Goal: Book appointment/travel/reservation

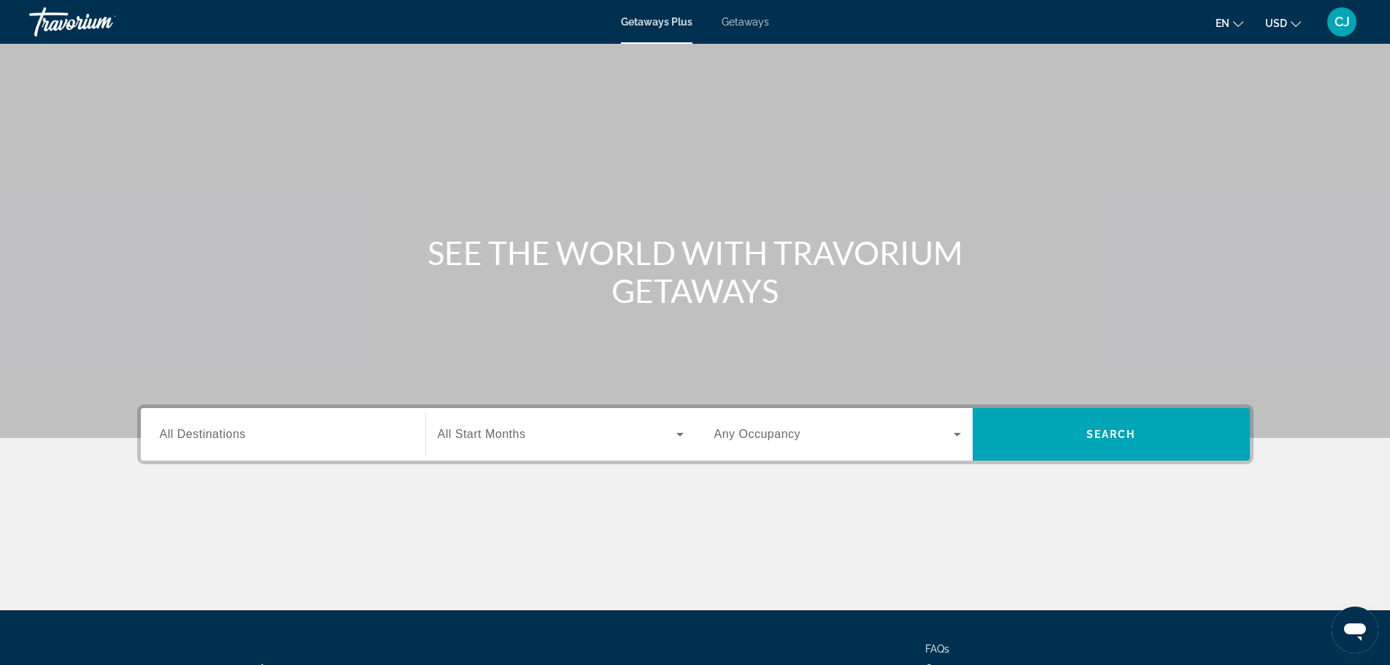
click at [190, 439] on span "All Destinations" at bounding box center [203, 434] width 86 height 12
click at [190, 439] on input "Destination All Destinations" at bounding box center [283, 435] width 247 height 18
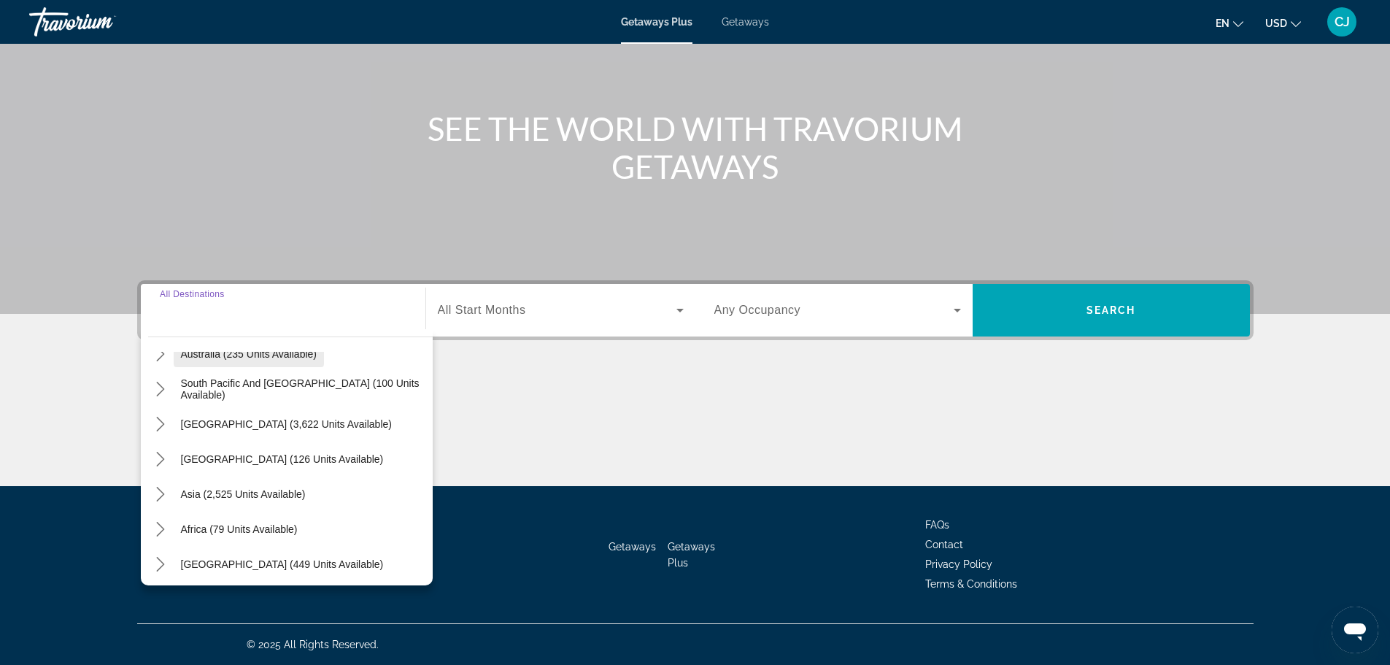
scroll to position [236, 0]
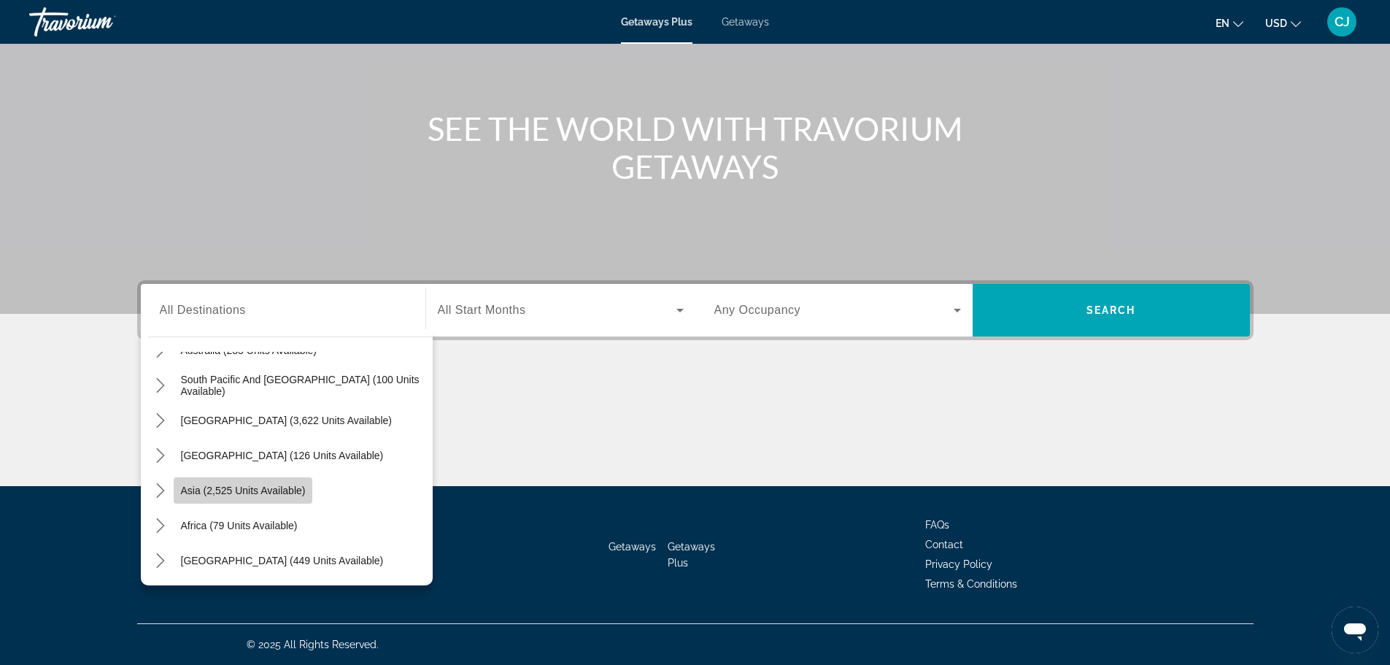
click at [272, 487] on span "Asia (2,525 units available)" at bounding box center [243, 491] width 125 height 12
type input "**********"
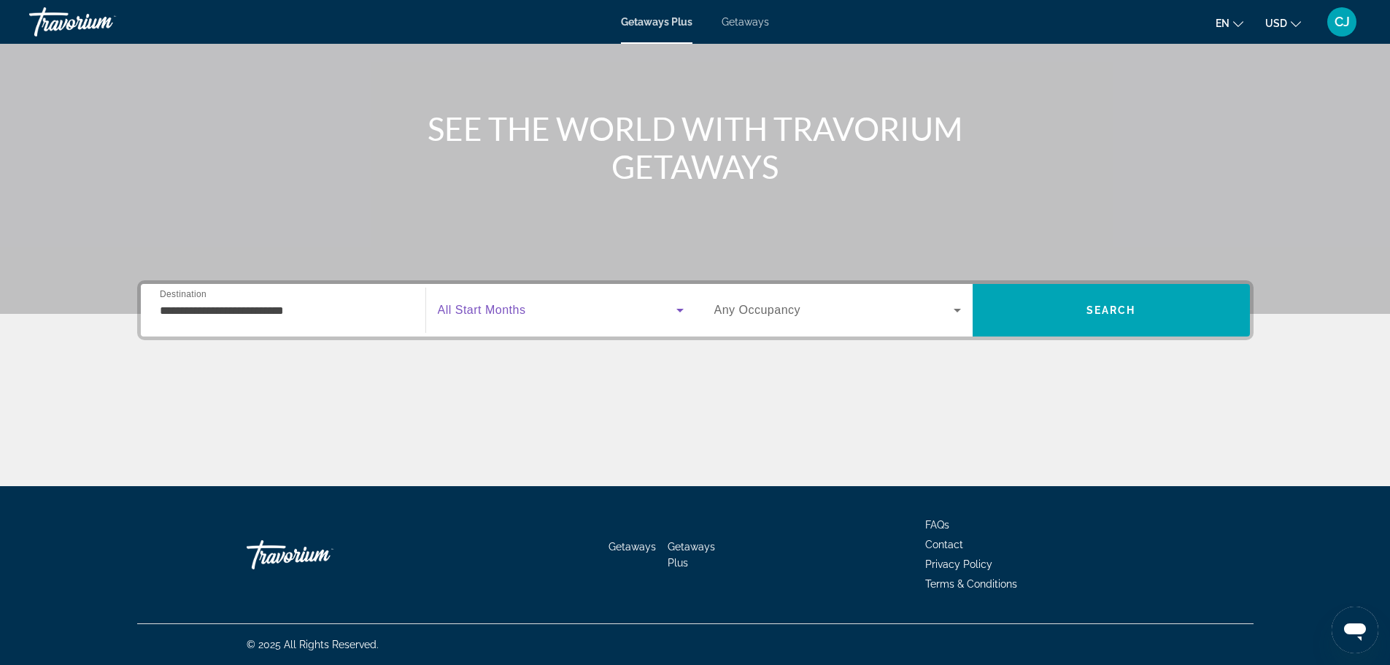
click at [545, 310] on span "Search widget" at bounding box center [557, 310] width 239 height 18
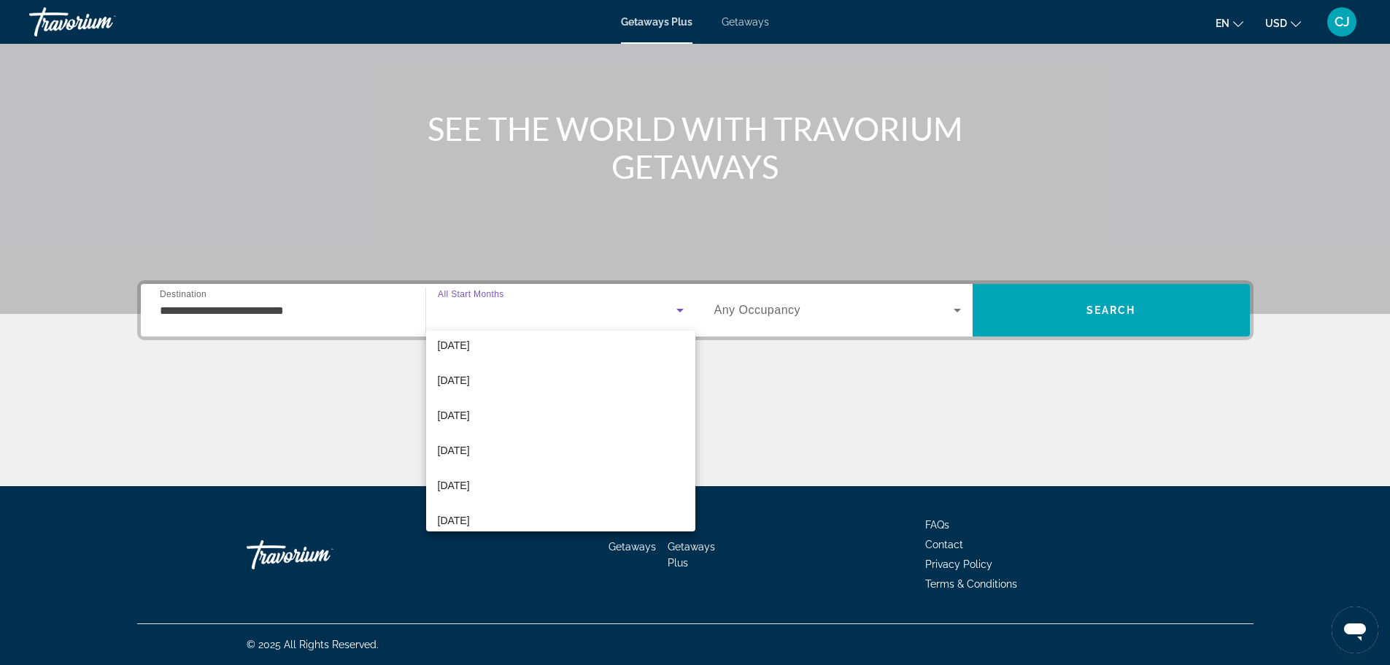
scroll to position [301, 0]
click at [520, 502] on mat-option "[DATE]" at bounding box center [560, 507] width 269 height 35
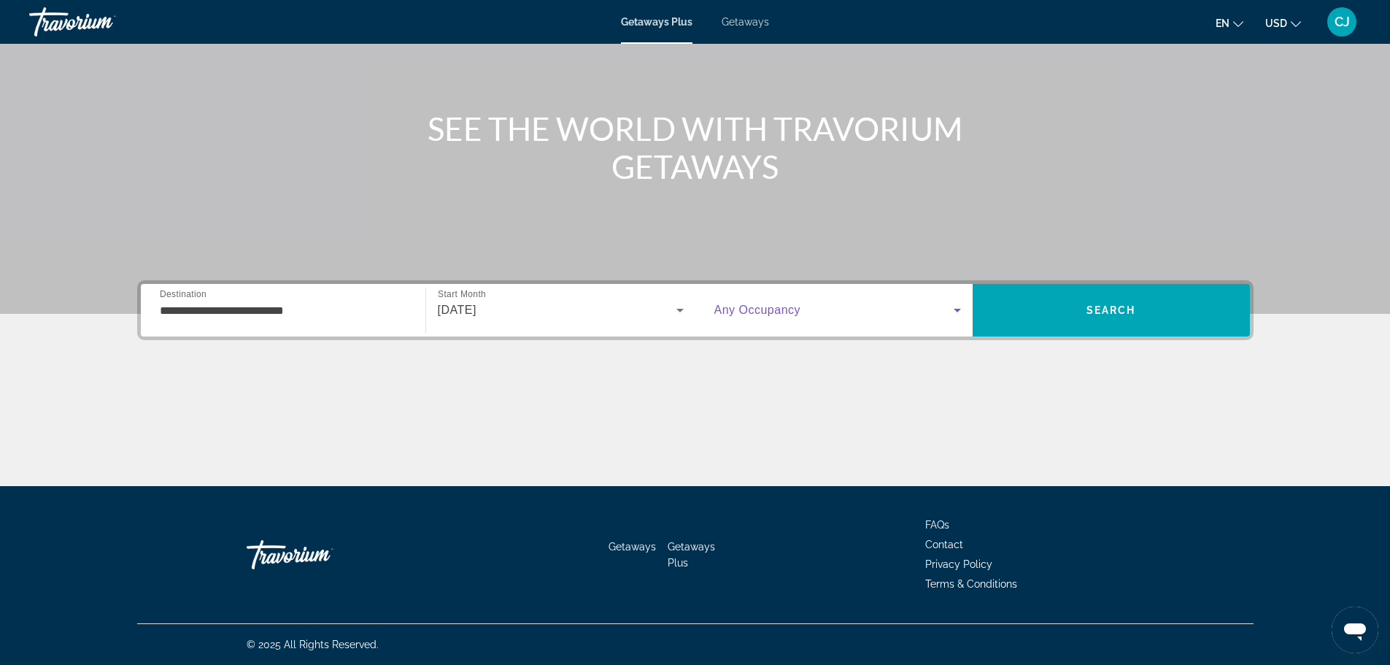
click at [863, 310] on span "Search widget" at bounding box center [834, 310] width 239 height 18
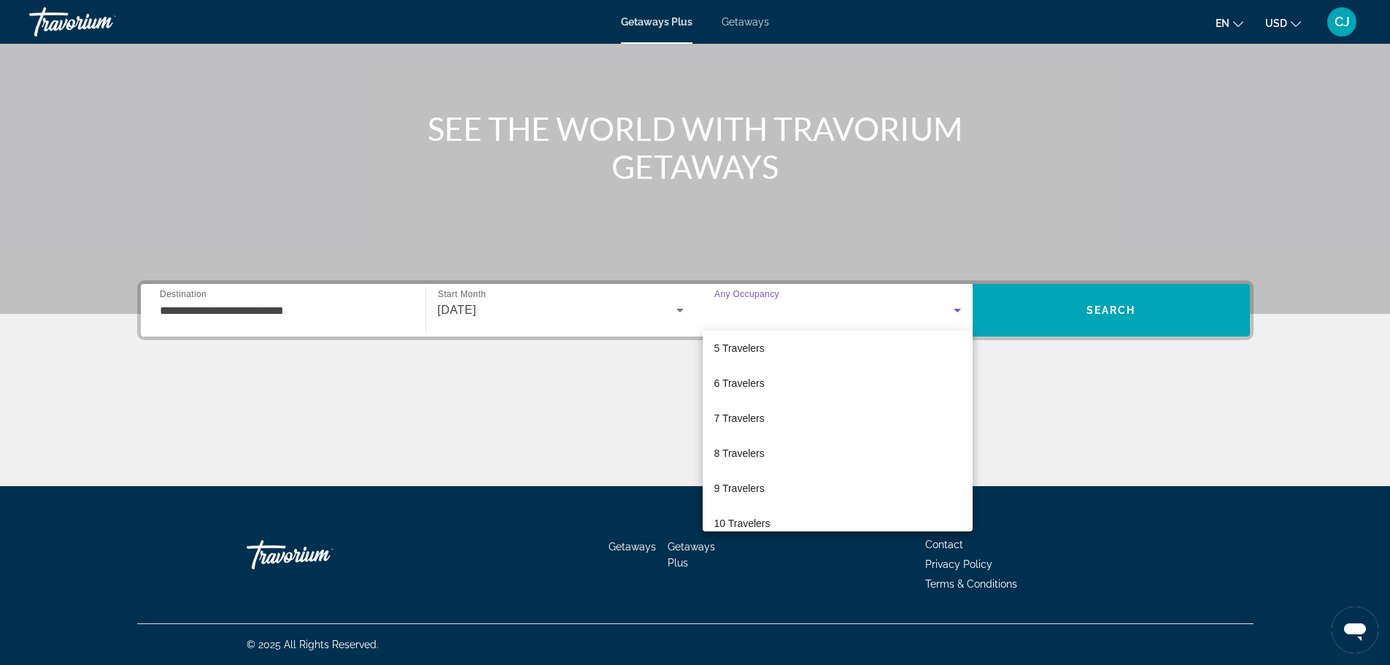
scroll to position [161, 0]
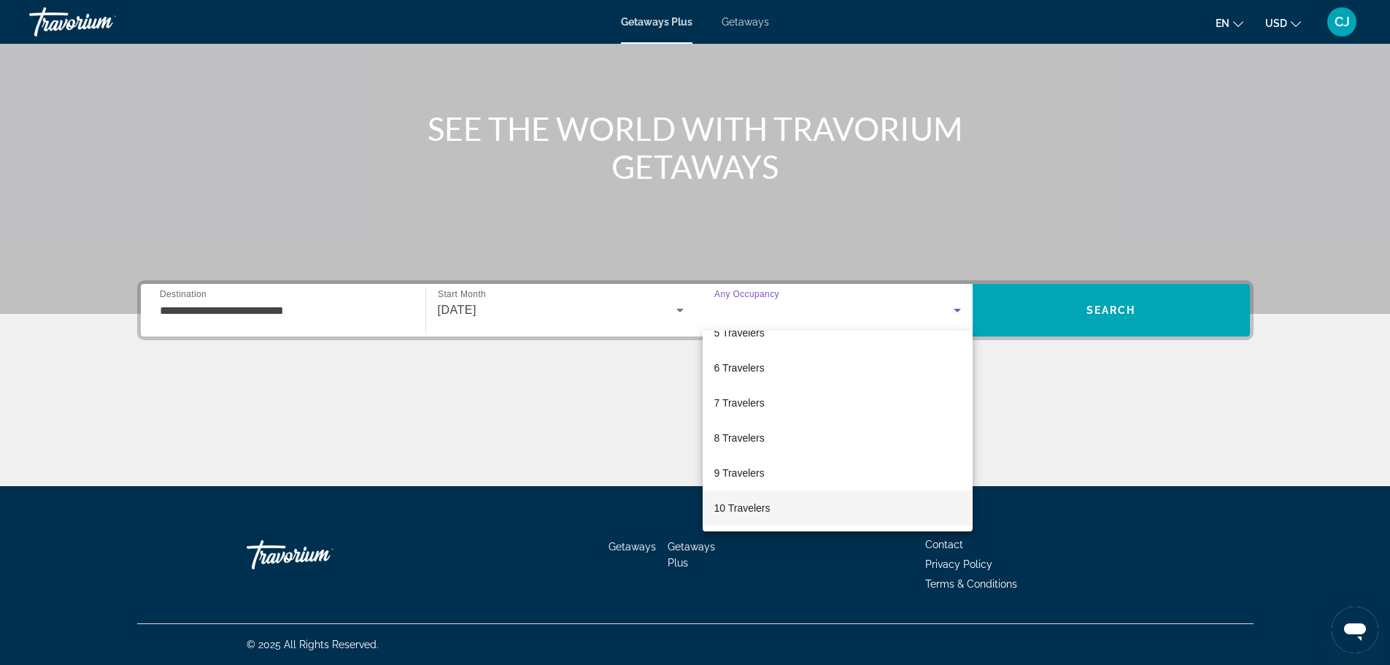
click at [783, 509] on mat-option "10 Travelers" at bounding box center [838, 507] width 270 height 35
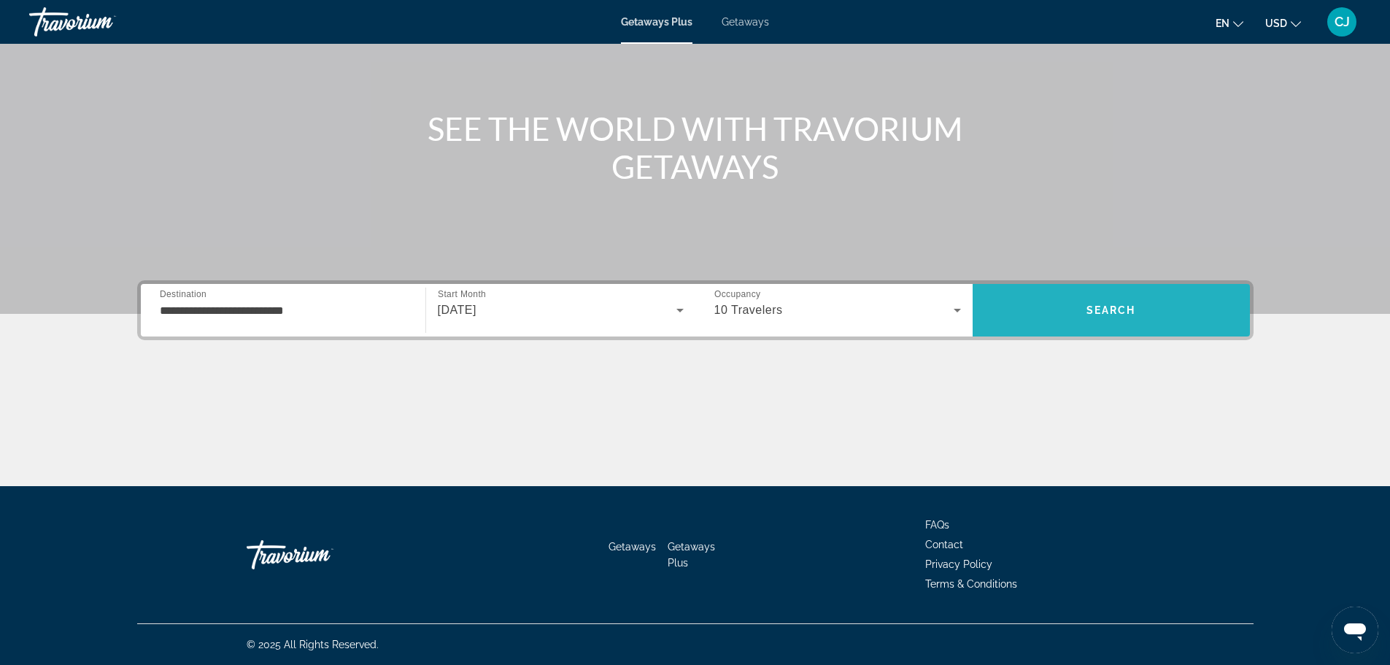
click at [1160, 319] on span "Search" at bounding box center [1111, 310] width 277 height 35
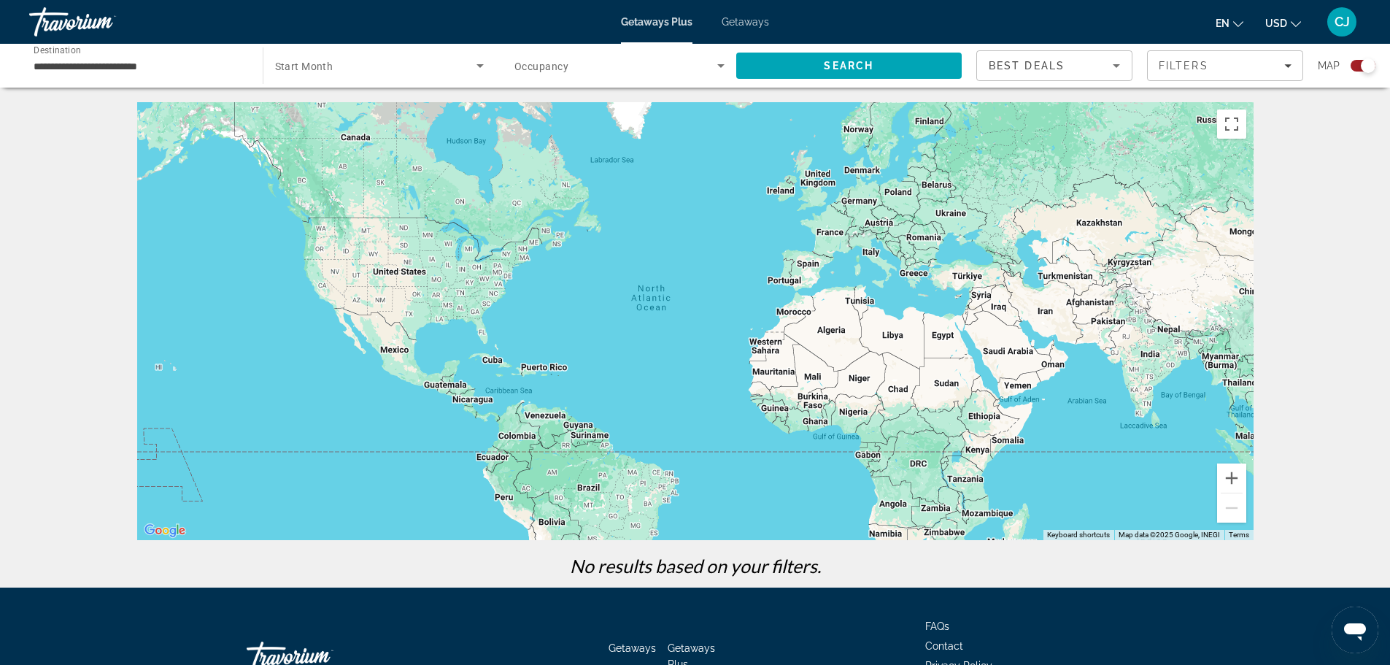
click at [79, 29] on div "Travorium" at bounding box center [102, 22] width 146 height 38
